Goal: Task Accomplishment & Management: Complete application form

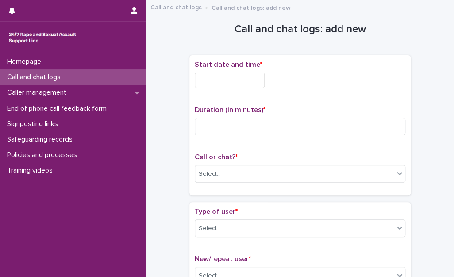
click at [229, 82] on input "text" at bounding box center [230, 80] width 70 height 15
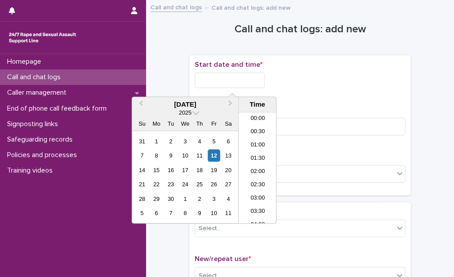
scroll to position [443, 0]
click at [254, 156] on li "18:00" at bounding box center [258, 154] width 38 height 13
drag, startPoint x: 253, startPoint y: 83, endPoint x: 269, endPoint y: 92, distance: 18.6
click at [254, 84] on input "**********" at bounding box center [230, 80] width 70 height 15
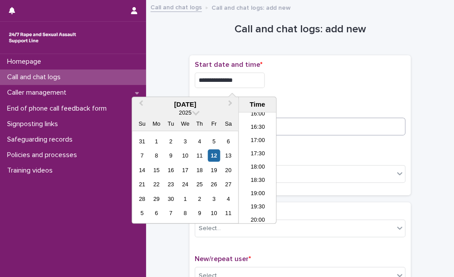
type input "**********"
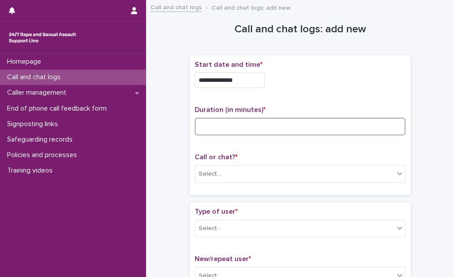
click at [343, 132] on input at bounding box center [300, 127] width 211 height 18
type input "*"
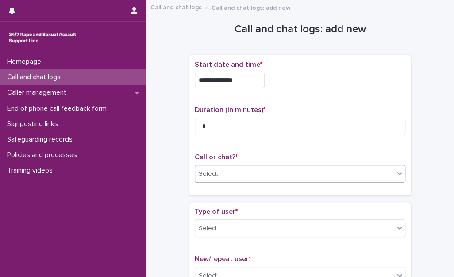
click at [327, 177] on div "Select..." at bounding box center [294, 174] width 199 height 15
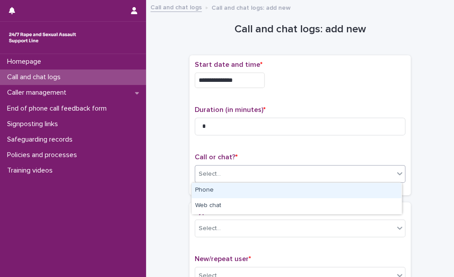
click at [277, 190] on div "Phone" at bounding box center [297, 190] width 210 height 15
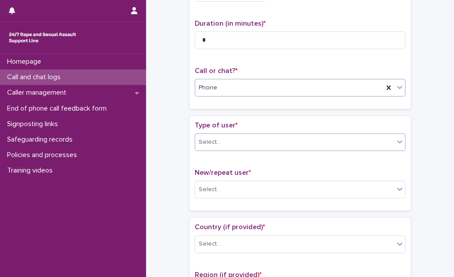
scroll to position [89, 0]
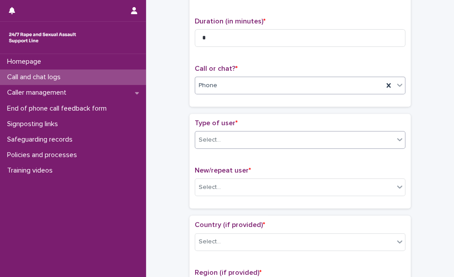
click at [270, 139] on div "Select..." at bounding box center [294, 140] width 199 height 15
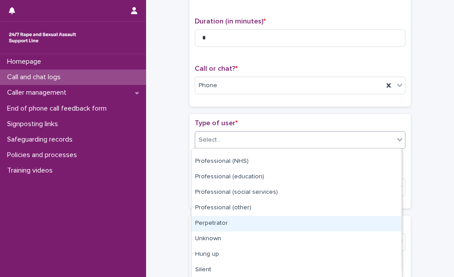
scroll to position [0, 0]
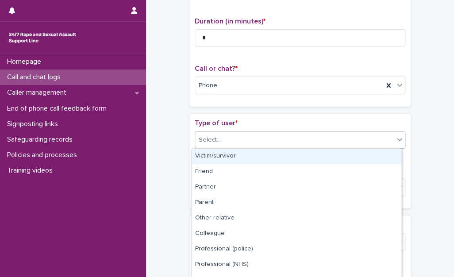
click at [230, 153] on div "Victim/survivor" at bounding box center [297, 156] width 210 height 15
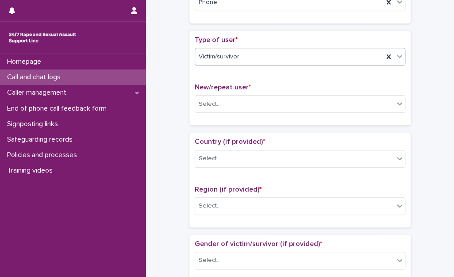
scroll to position [177, 0]
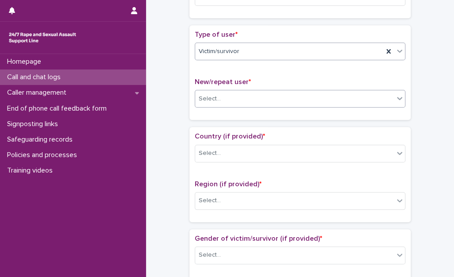
click at [218, 105] on div "Select..." at bounding box center [294, 99] width 199 height 15
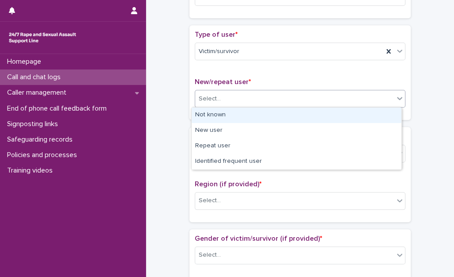
click at [227, 113] on div "Not known" at bounding box center [297, 115] width 210 height 15
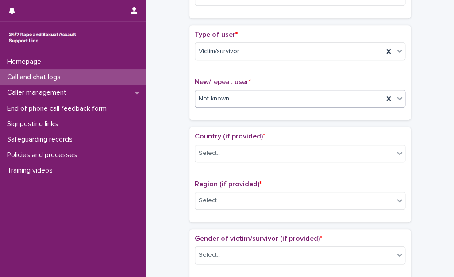
scroll to position [221, 0]
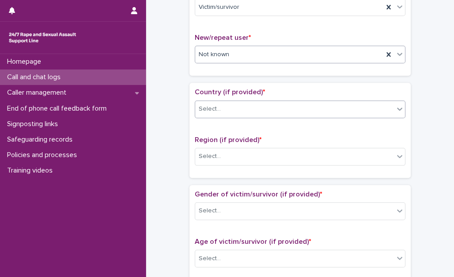
click at [234, 108] on div "Select..." at bounding box center [294, 109] width 199 height 15
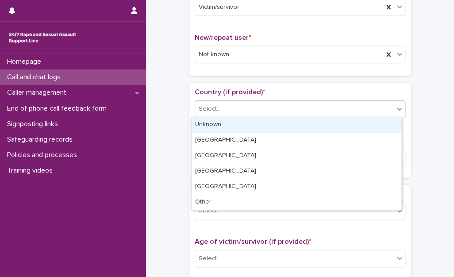
click at [234, 127] on div "Unknown" at bounding box center [297, 124] width 210 height 15
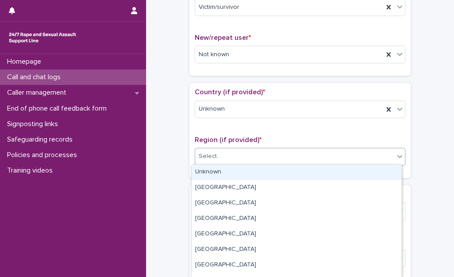
drag, startPoint x: 236, startPoint y: 154, endPoint x: 233, endPoint y: 165, distance: 11.1
click at [236, 156] on div "Select..." at bounding box center [294, 156] width 199 height 15
drag, startPoint x: 233, startPoint y: 167, endPoint x: 231, endPoint y: 176, distance: 9.1
click at [232, 168] on div "Unknown" at bounding box center [297, 172] width 210 height 15
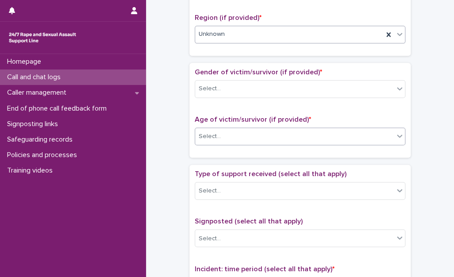
scroll to position [354, 0]
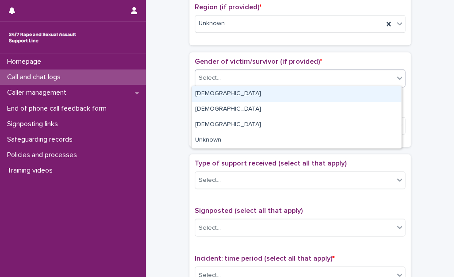
click at [246, 75] on div "Select..." at bounding box center [294, 78] width 199 height 15
click at [247, 94] on div "[DEMOGRAPHIC_DATA]" at bounding box center [297, 93] width 210 height 15
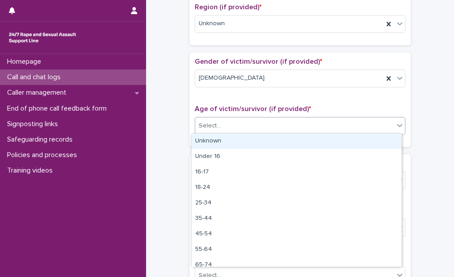
click at [237, 122] on div "Select..." at bounding box center [294, 126] width 199 height 15
click at [225, 147] on div "Unknown" at bounding box center [297, 141] width 210 height 15
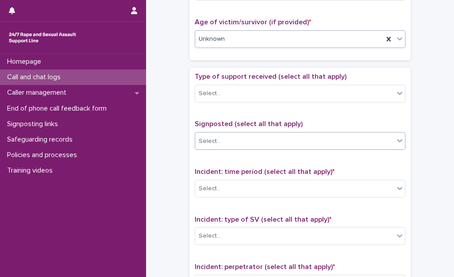
scroll to position [443, 0]
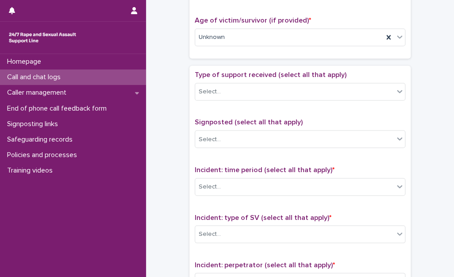
click at [234, 101] on div "Type of support received (select all that apply) Select..." at bounding box center [300, 89] width 211 height 37
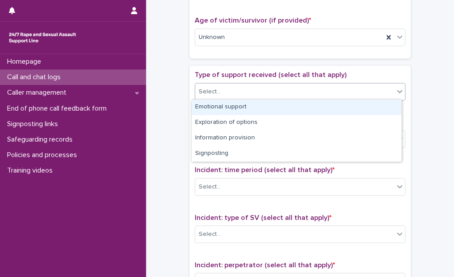
click at [234, 98] on div "Select..." at bounding box center [300, 92] width 211 height 18
click at [233, 90] on div "Select..." at bounding box center [294, 92] width 199 height 15
click at [231, 107] on div "Emotional support" at bounding box center [297, 107] width 210 height 15
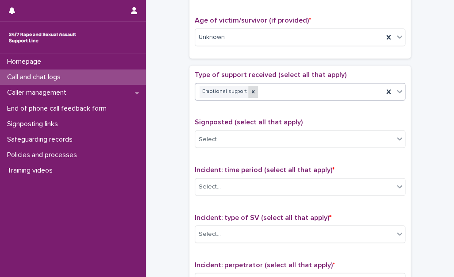
click at [252, 90] on icon at bounding box center [253, 91] width 3 height 3
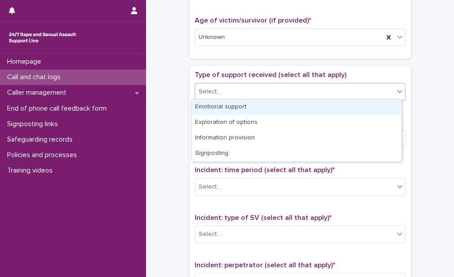
click at [240, 94] on div "Select..." at bounding box center [294, 92] width 199 height 15
click at [234, 111] on div "Emotional support" at bounding box center [297, 107] width 210 height 15
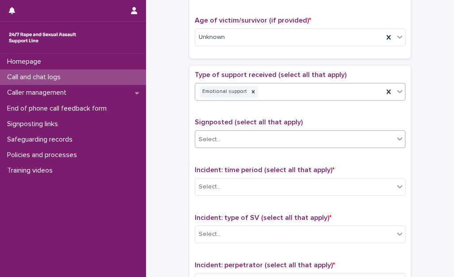
click at [237, 135] on div "Select..." at bounding box center [294, 139] width 199 height 15
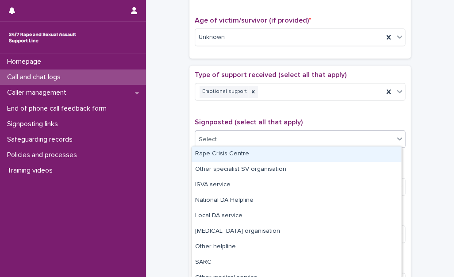
click at [237, 135] on div "Select..." at bounding box center [294, 139] width 199 height 15
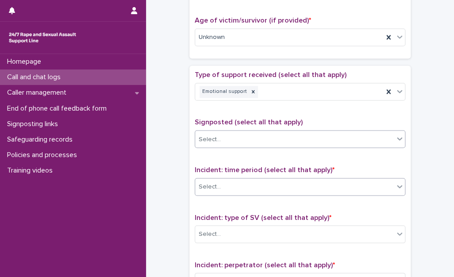
click at [233, 181] on div "Select..." at bounding box center [294, 186] width 199 height 15
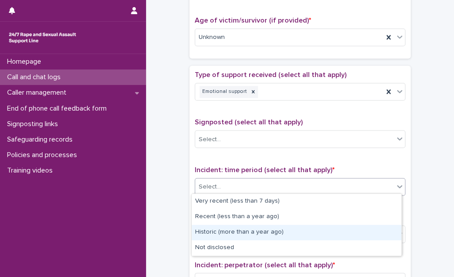
click at [240, 229] on div "Historic (more than a year ago)" at bounding box center [297, 232] width 210 height 15
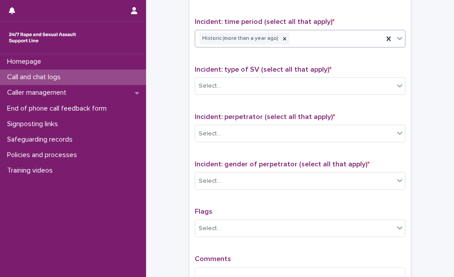
scroll to position [575, 0]
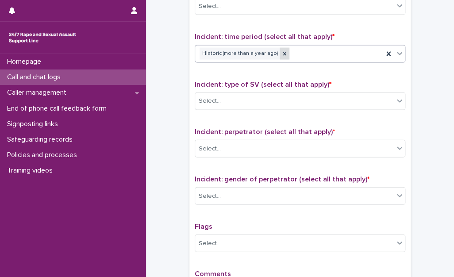
click at [281, 54] on icon at bounding box center [284, 54] width 6 height 6
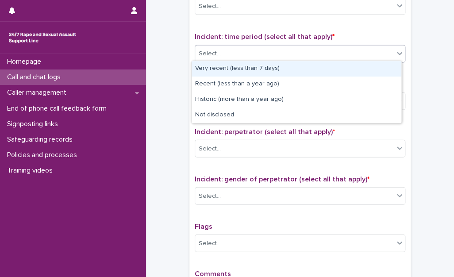
click at [286, 52] on div "Select..." at bounding box center [294, 53] width 199 height 15
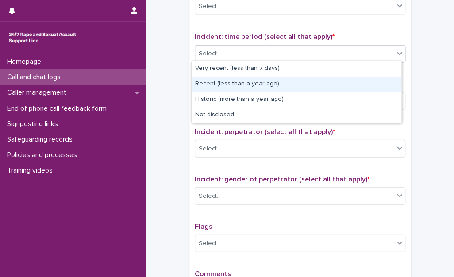
click at [290, 88] on div "Recent (less than a year ago)" at bounding box center [297, 84] width 210 height 15
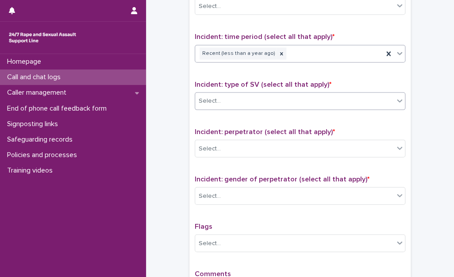
click at [292, 95] on div "Select..." at bounding box center [294, 101] width 199 height 15
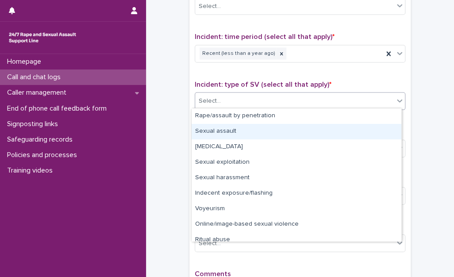
drag, startPoint x: 280, startPoint y: 123, endPoint x: 277, endPoint y: 127, distance: 5.7
click at [277, 127] on div "Sexual assault" at bounding box center [297, 131] width 210 height 15
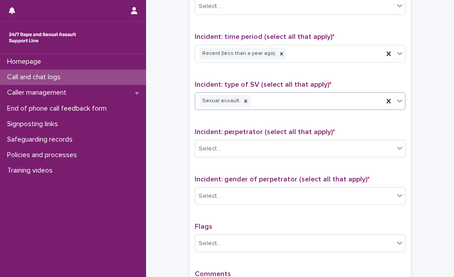
click at [304, 100] on div "Sexual assault" at bounding box center [289, 100] width 188 height 15
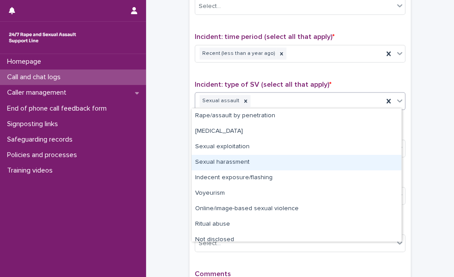
scroll to position [7, 0]
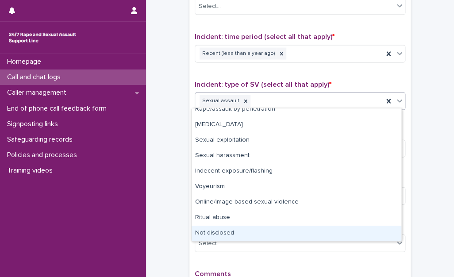
click at [269, 229] on div "Not disclosed" at bounding box center [297, 233] width 210 height 15
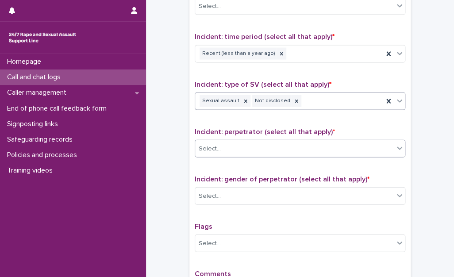
click at [249, 143] on div "Select..." at bounding box center [294, 149] width 199 height 15
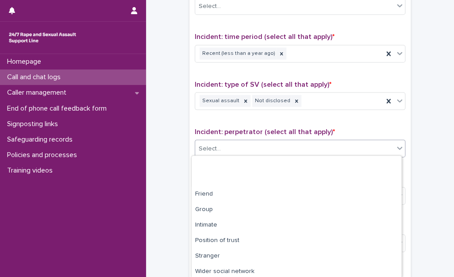
scroll to position [48, 0]
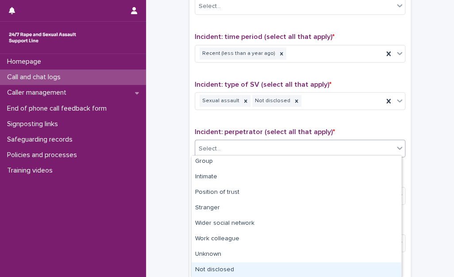
click at [230, 266] on div "Not disclosed" at bounding box center [297, 269] width 210 height 15
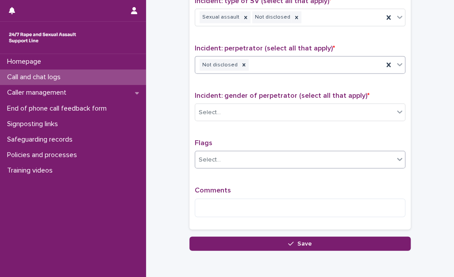
scroll to position [664, 0]
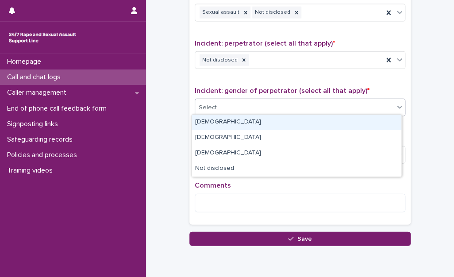
click at [237, 111] on div "Select..." at bounding box center [294, 107] width 199 height 15
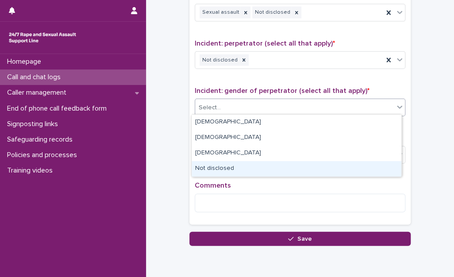
click at [232, 167] on div "Not disclosed" at bounding box center [297, 168] width 210 height 15
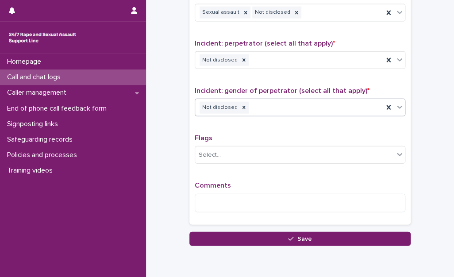
click at [223, 189] on div "Comments" at bounding box center [300, 200] width 211 height 38
click at [222, 194] on textarea at bounding box center [300, 203] width 211 height 19
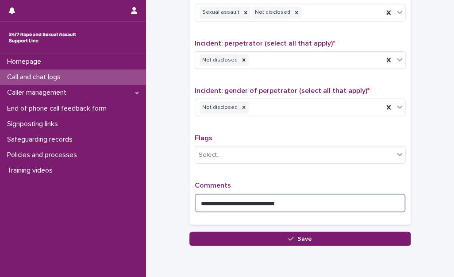
click at [315, 201] on textarea "**********" at bounding box center [300, 203] width 211 height 19
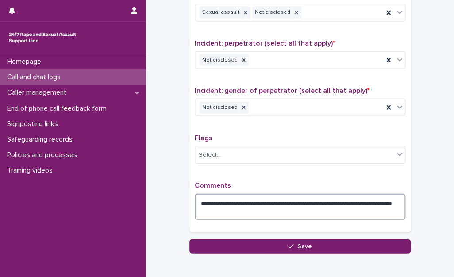
click at [278, 210] on textarea "**********" at bounding box center [300, 207] width 211 height 27
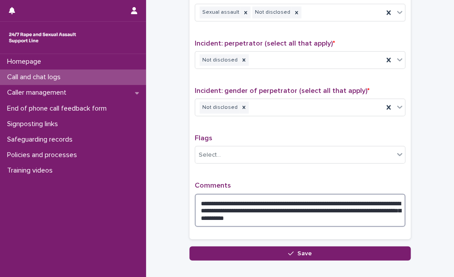
click at [329, 213] on textarea "**********" at bounding box center [300, 211] width 211 height 34
click at [320, 216] on textarea "**********" at bounding box center [300, 211] width 211 height 34
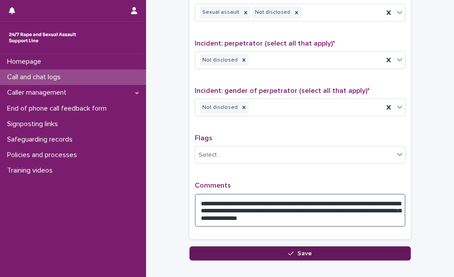
type textarea "**********"
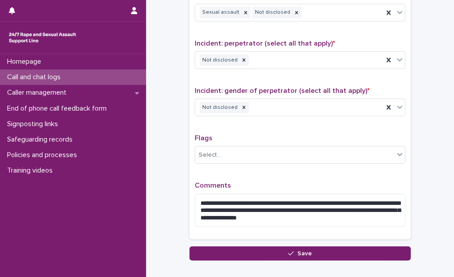
click at [314, 256] on button "Save" at bounding box center [299, 253] width 221 height 14
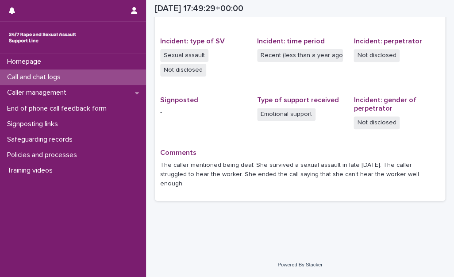
scroll to position [199, 0]
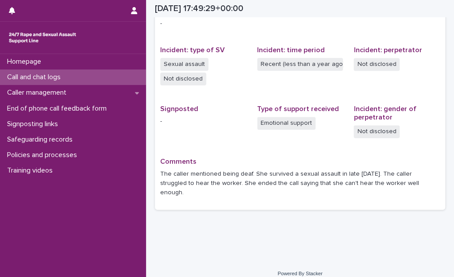
click at [54, 79] on p "Call and chat logs" at bounding box center [36, 77] width 64 height 8
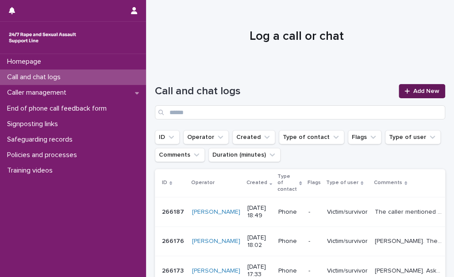
click at [415, 87] on link "Add New" at bounding box center [422, 91] width 46 height 14
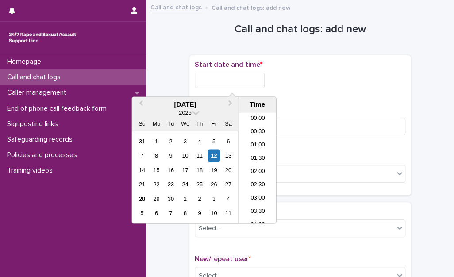
click at [216, 80] on input "text" at bounding box center [230, 80] width 70 height 15
click at [250, 165] on li "18:30" at bounding box center [258, 168] width 38 height 13
click at [254, 83] on input "**********" at bounding box center [230, 80] width 70 height 15
type input "**********"
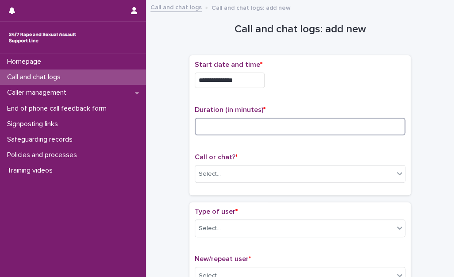
click at [291, 128] on input at bounding box center [300, 127] width 211 height 18
type input "*"
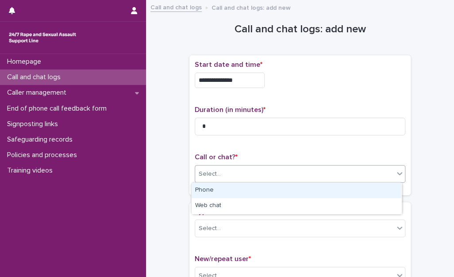
click at [280, 169] on div "Select..." at bounding box center [294, 174] width 199 height 15
click at [276, 190] on div "Phone" at bounding box center [297, 190] width 210 height 15
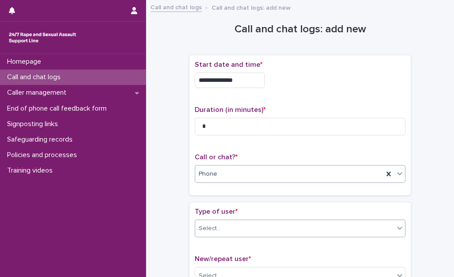
scroll to position [44, 0]
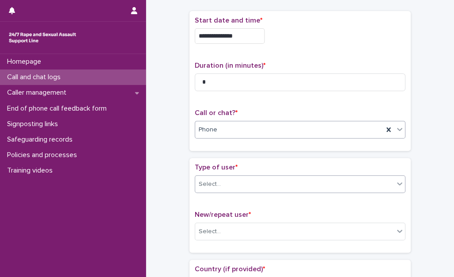
click at [242, 185] on div "Select..." at bounding box center [294, 184] width 199 height 15
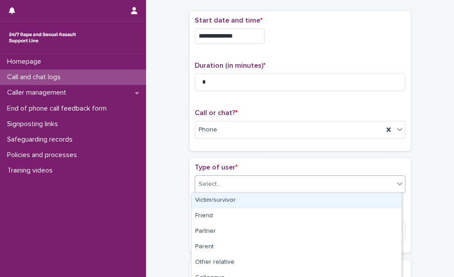
click at [240, 195] on div "Victim/survivor" at bounding box center [297, 200] width 210 height 15
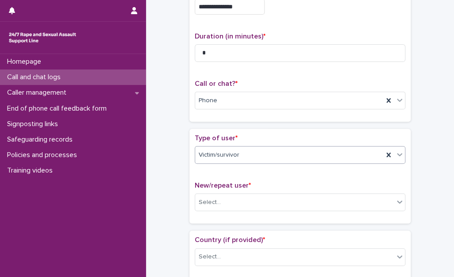
scroll to position [133, 0]
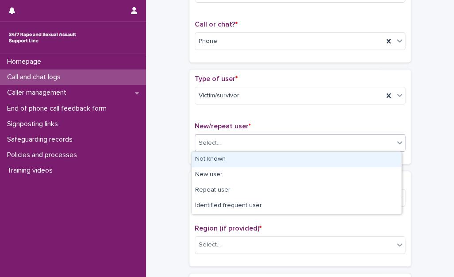
click at [232, 136] on div "Select..." at bounding box center [294, 143] width 199 height 15
click at [222, 140] on div "Select..." at bounding box center [294, 143] width 199 height 15
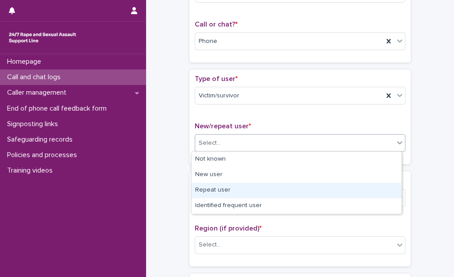
click at [229, 186] on div "Repeat user" at bounding box center [297, 190] width 210 height 15
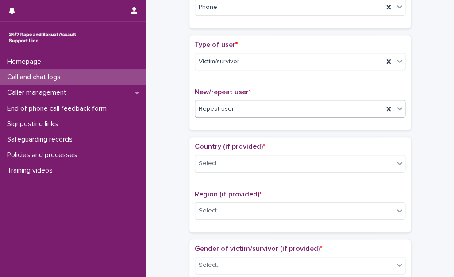
scroll to position [177, 0]
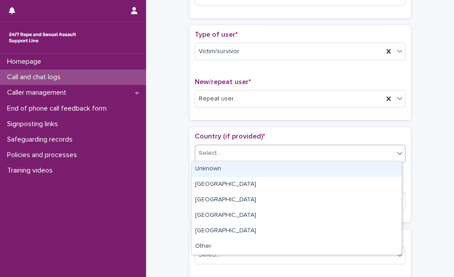
click at [227, 160] on div "Select..." at bounding box center [300, 154] width 211 height 18
click at [229, 167] on div "Unknown" at bounding box center [297, 169] width 210 height 15
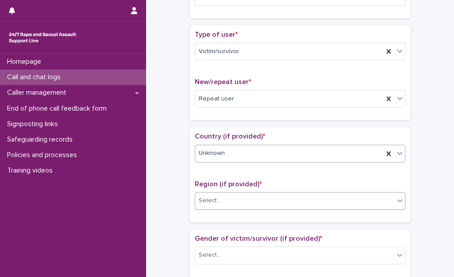
click at [226, 204] on div "Select..." at bounding box center [294, 200] width 199 height 15
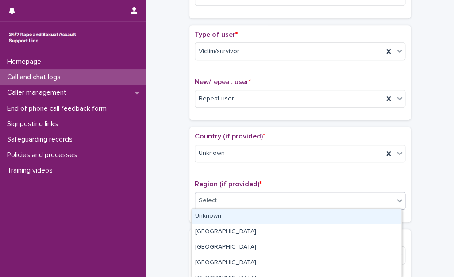
click at [231, 218] on div "Unknown" at bounding box center [297, 216] width 210 height 15
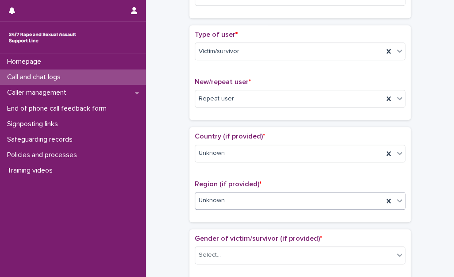
click at [226, 201] on div "Unknown" at bounding box center [289, 200] width 188 height 15
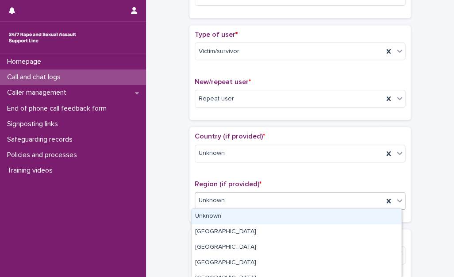
click at [204, 222] on div "Unknown" at bounding box center [297, 216] width 210 height 15
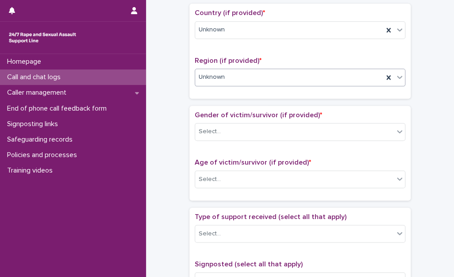
scroll to position [310, 0]
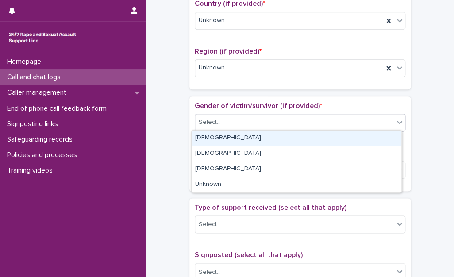
click at [222, 124] on div "Select..." at bounding box center [294, 122] width 199 height 15
click at [223, 136] on div "[DEMOGRAPHIC_DATA]" at bounding box center [297, 138] width 210 height 15
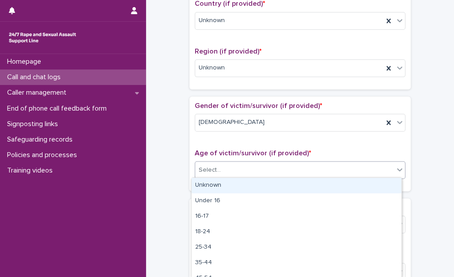
click at [222, 169] on div "Select..." at bounding box center [294, 170] width 199 height 15
click at [225, 186] on div "Unknown" at bounding box center [297, 185] width 210 height 15
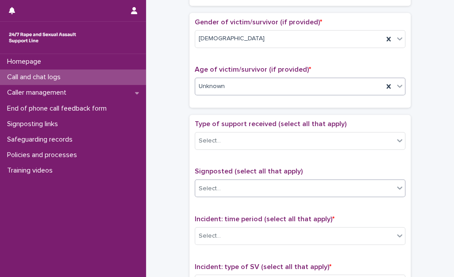
scroll to position [443, 0]
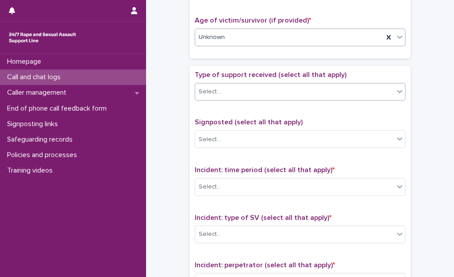
click at [246, 89] on div "Select..." at bounding box center [294, 92] width 199 height 15
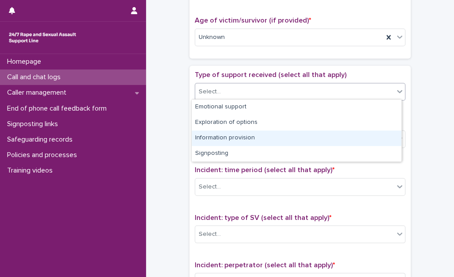
click at [182, 124] on div "**********" at bounding box center [300, 15] width 290 height 904
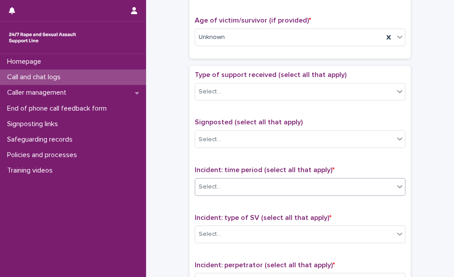
click at [251, 182] on div "Select..." at bounding box center [294, 186] width 199 height 15
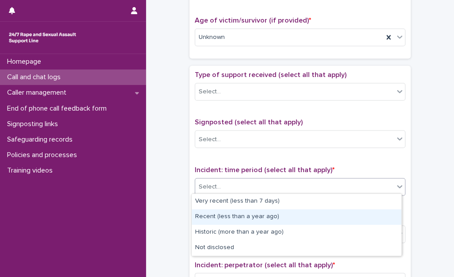
click at [211, 218] on div "Recent (less than a year ago)" at bounding box center [297, 216] width 210 height 15
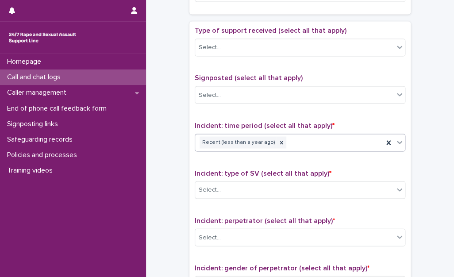
scroll to position [531, 0]
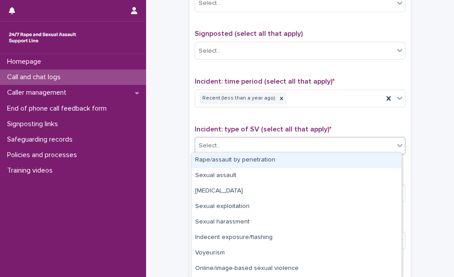
click at [244, 146] on div "Select..." at bounding box center [294, 145] width 199 height 15
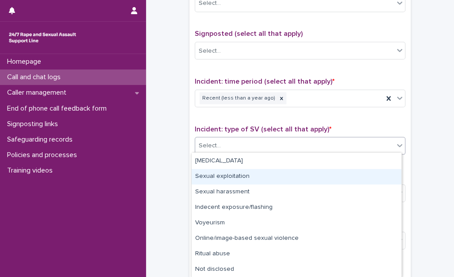
scroll to position [0, 0]
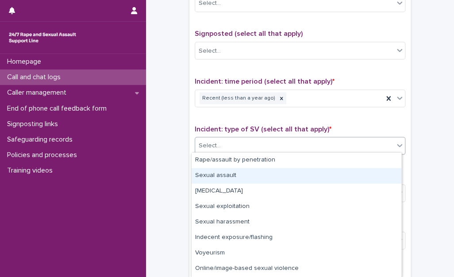
click at [240, 173] on div "Sexual assault" at bounding box center [297, 175] width 210 height 15
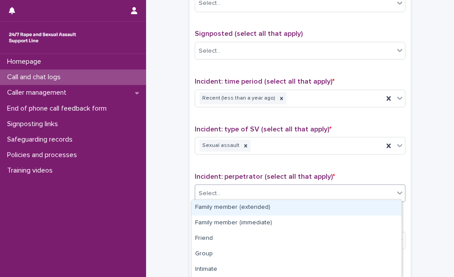
click at [243, 186] on div "Select..." at bounding box center [294, 193] width 199 height 15
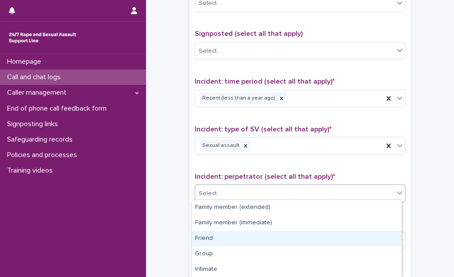
scroll to position [92, 0]
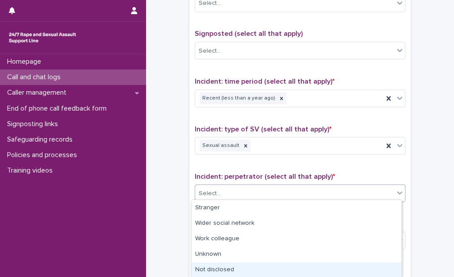
click at [244, 269] on div "Not disclosed" at bounding box center [297, 269] width 210 height 15
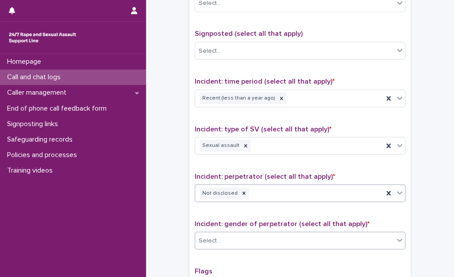
click at [246, 241] on div "Select..." at bounding box center [294, 240] width 199 height 15
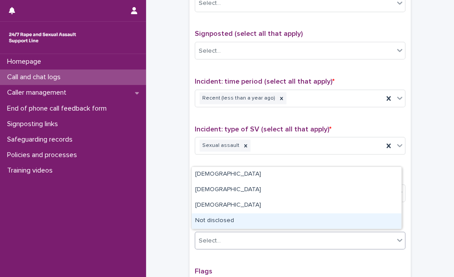
click at [239, 223] on div "Not disclosed" at bounding box center [297, 220] width 210 height 15
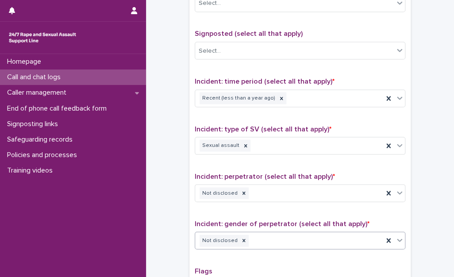
scroll to position [664, 0]
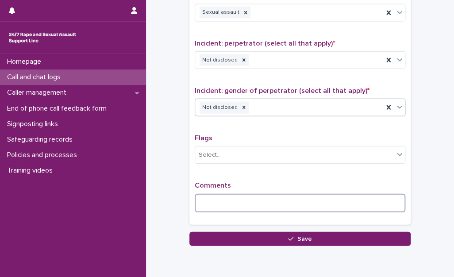
drag, startPoint x: 246, startPoint y: 200, endPoint x: 271, endPoint y: 178, distance: 32.9
click at [245, 196] on textarea at bounding box center [300, 203] width 211 height 19
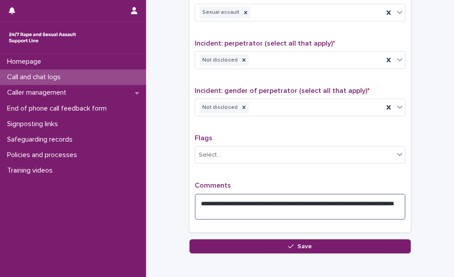
click at [285, 200] on textarea "**********" at bounding box center [300, 207] width 211 height 27
click at [262, 213] on textarea "**********" at bounding box center [300, 207] width 211 height 27
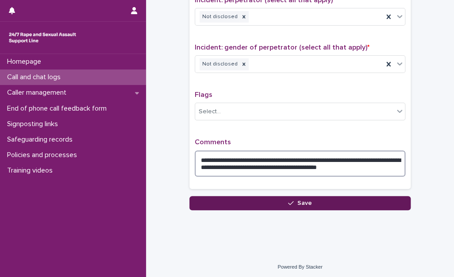
type textarea "**********"
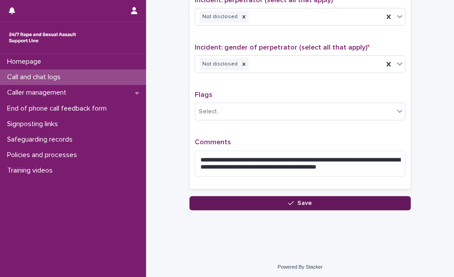
click at [311, 203] on button "Save" at bounding box center [299, 203] width 221 height 14
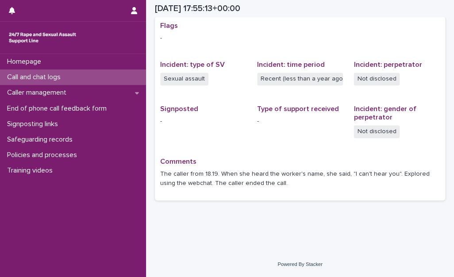
scroll to position [185, 0]
click at [101, 80] on div "Call and chat logs" at bounding box center [73, 76] width 146 height 15
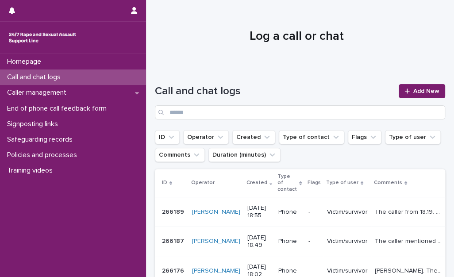
click at [112, 78] on div "Call and chat logs" at bounding box center [73, 76] width 146 height 15
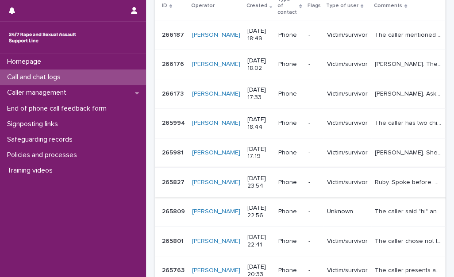
scroll to position [133, 0]
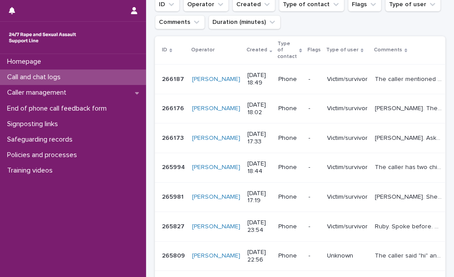
click at [377, 76] on p "The caller mentioned being deaf. She survived a sexual assault in late [DATE]. …" at bounding box center [409, 78] width 69 height 9
